Goal: Task Accomplishment & Management: Complete application form

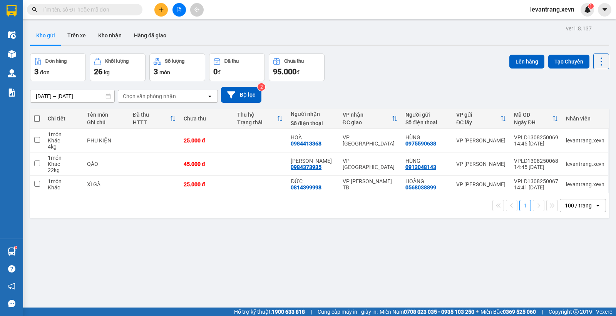
click at [101, 12] on input "text" at bounding box center [87, 9] width 91 height 8
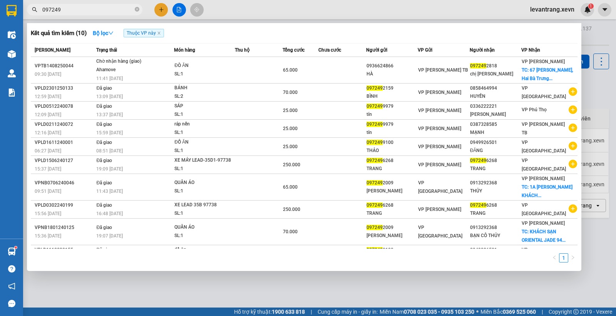
type input "097249"
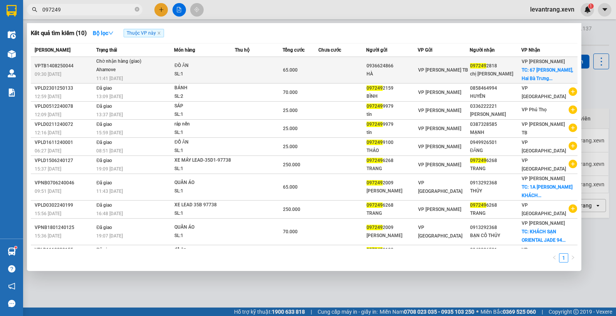
click at [317, 66] on div "65.000" at bounding box center [300, 70] width 35 height 8
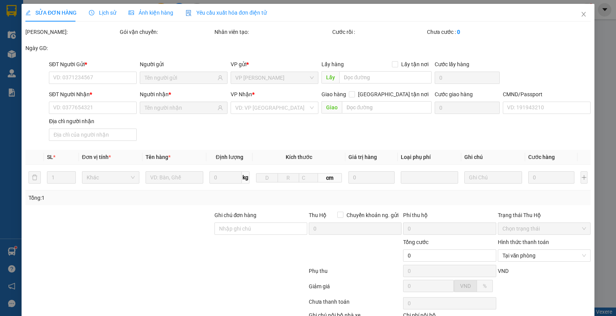
type input "0936624866"
type input "HÀ"
type input "0972492818"
type input "chị [PERSON_NAME]"
checkbox input "true"
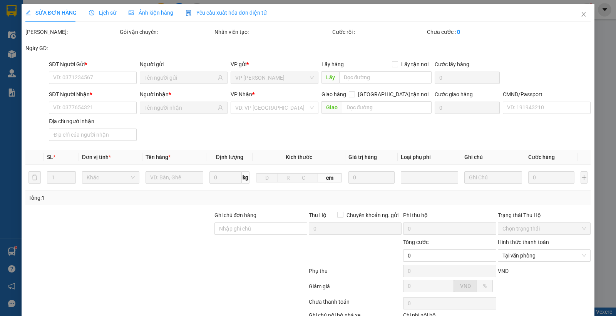
type input "[STREET_ADDRESS][PERSON_NAME]"
type input "40.000"
type input "1"
type input "65.000"
